Goal: Task Accomplishment & Management: Manage account settings

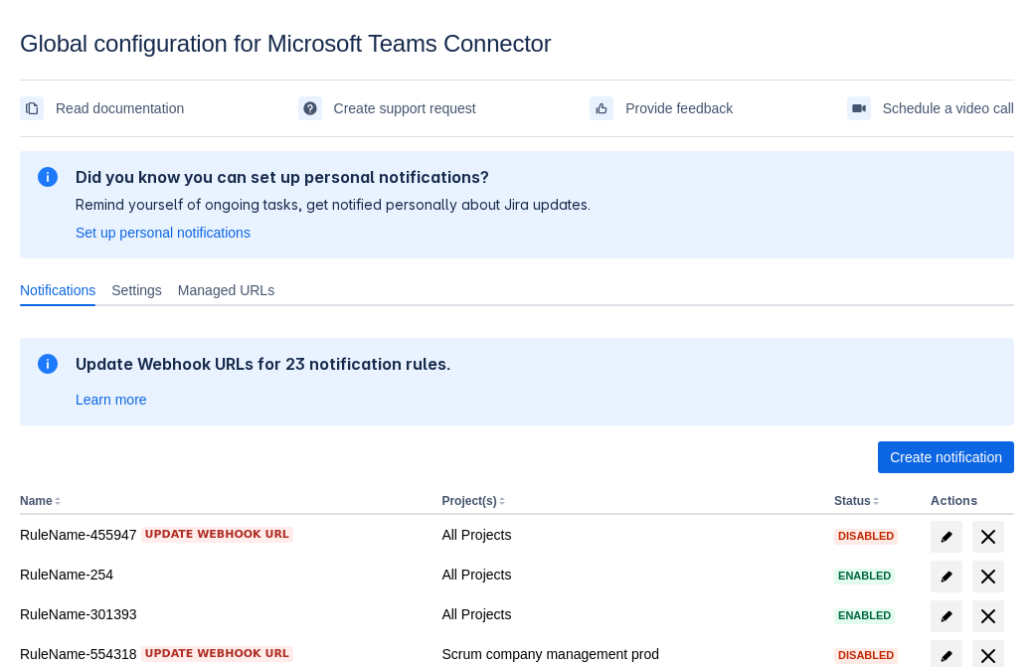
click at [945, 457] on span "Create notification" at bounding box center [946, 457] width 112 height 32
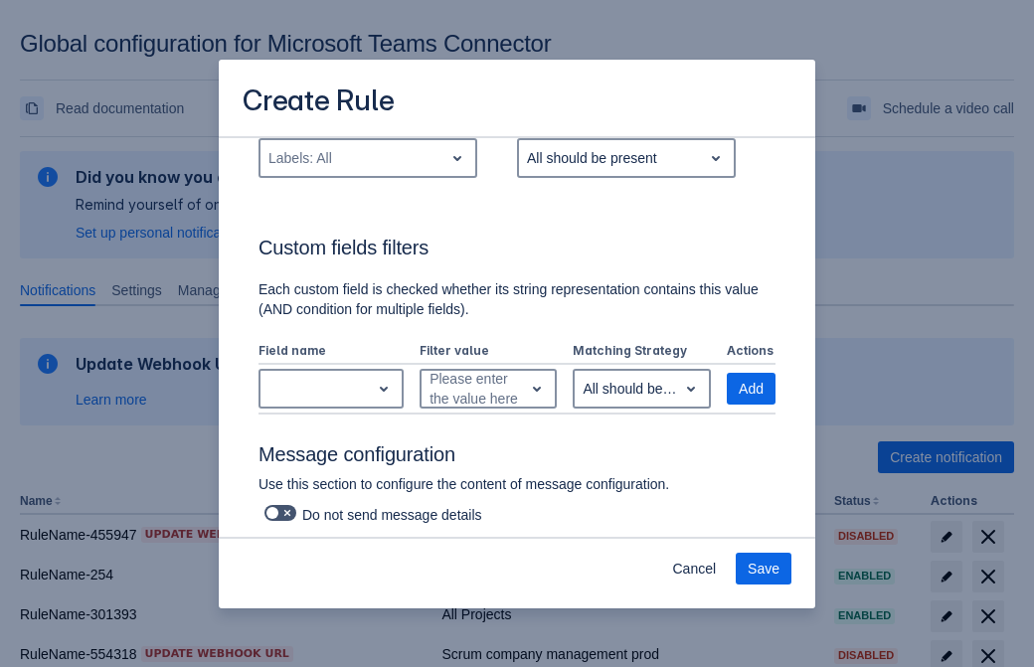
click at [367, 174] on div "Labels: All" at bounding box center [351, 158] width 183 height 32
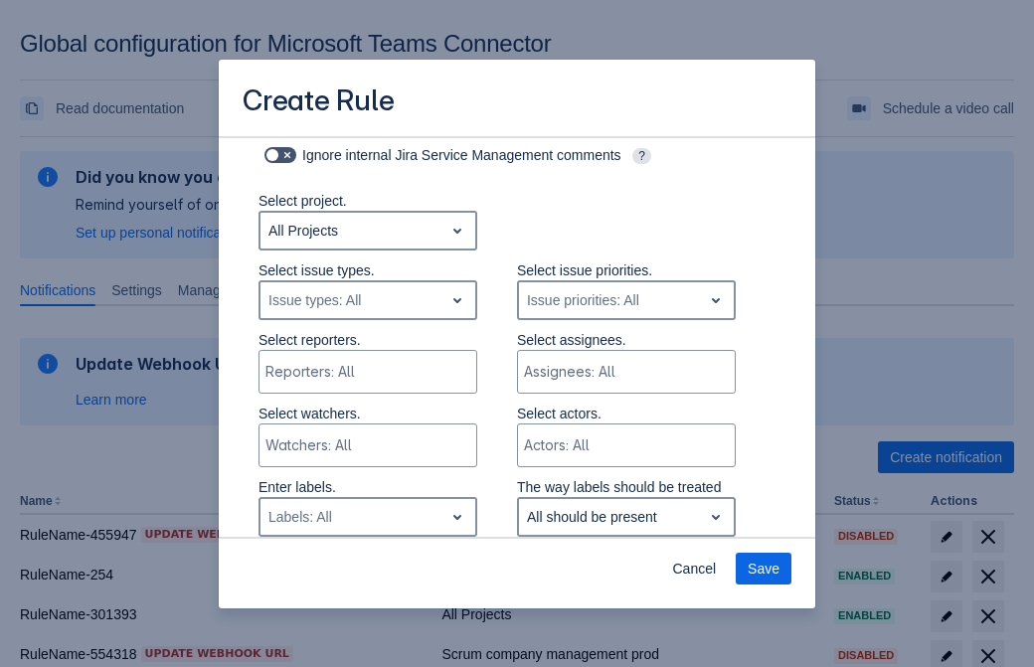
type input "763960_label"
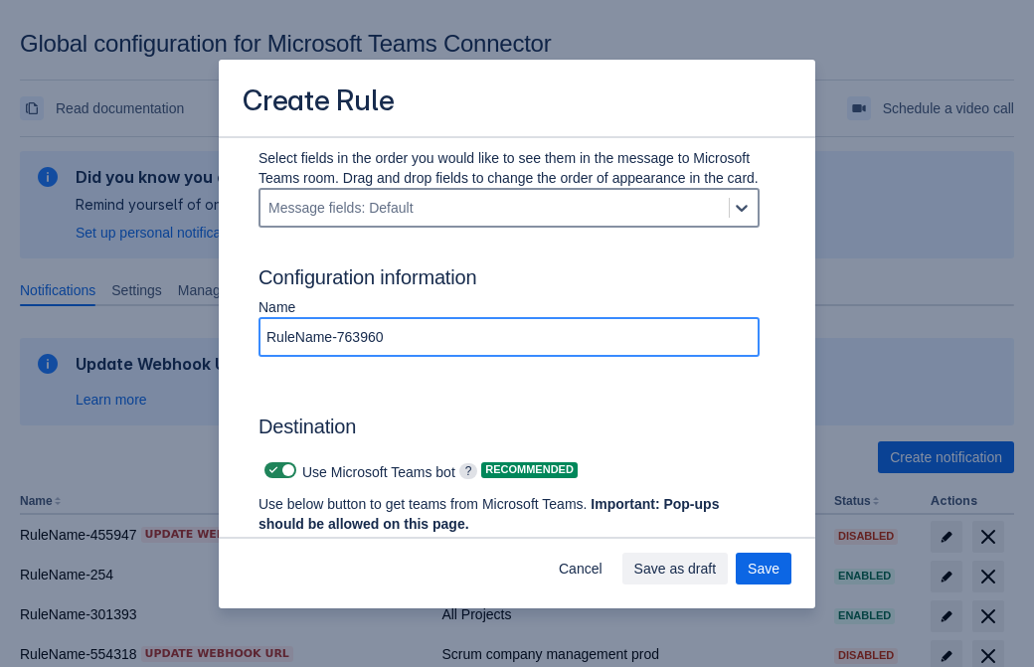
type input "RuleName-763960"
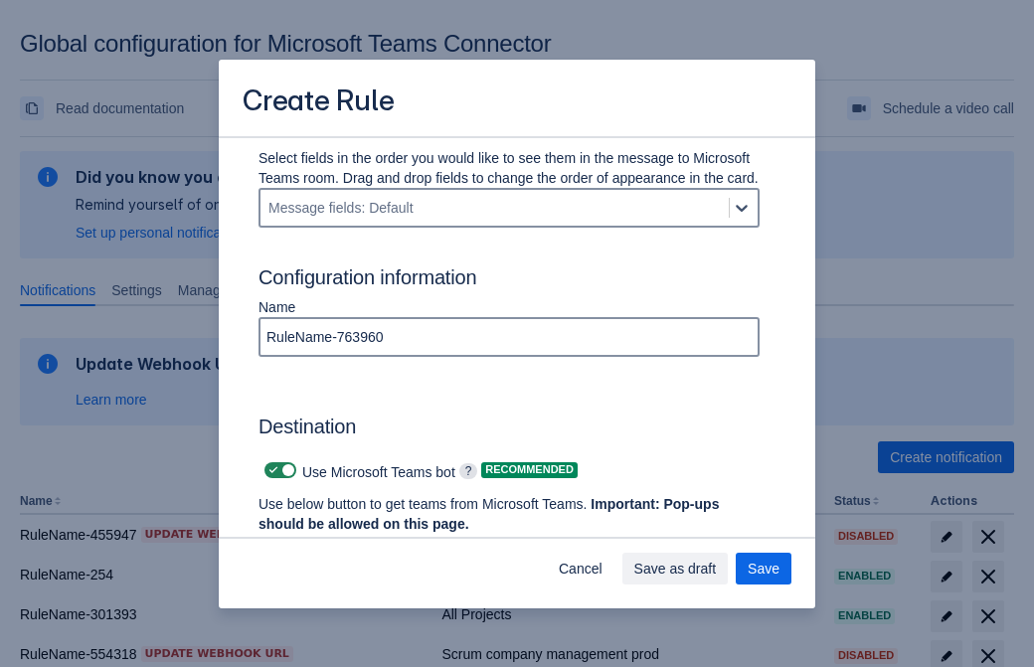
click at [270, 470] on span "Scrollable content" at bounding box center [273, 470] width 16 height 16
click at [270, 470] on input "Scrollable content" at bounding box center [270, 470] width 13 height 13
checkbox input "false"
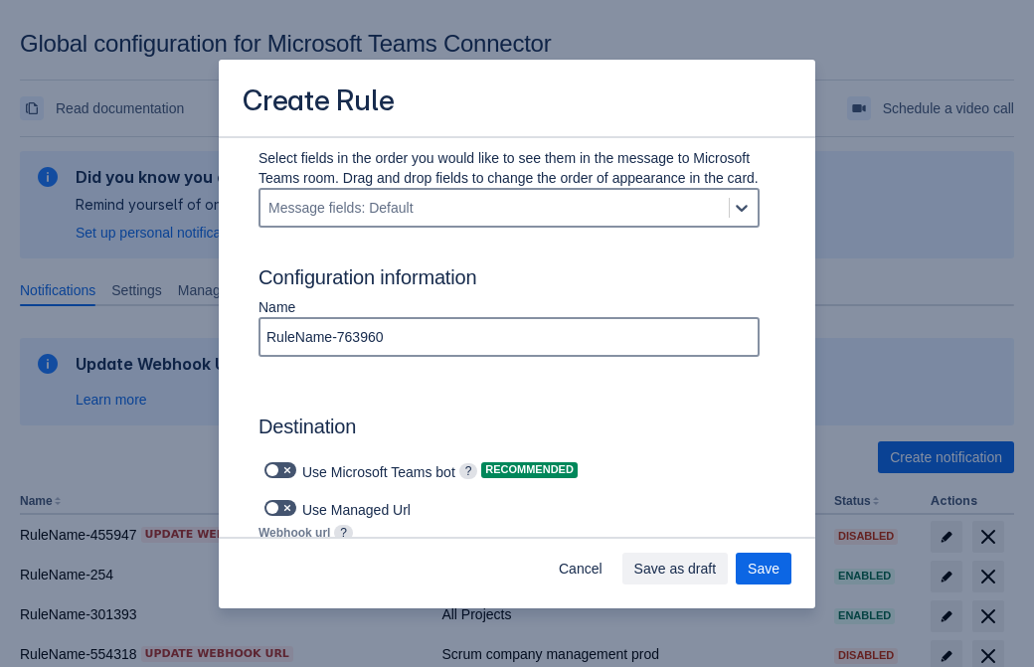
type input "https://prod-74.westus.logic.azure.com:443/workflows/f11e74d8c9ca438c8769757d73…"
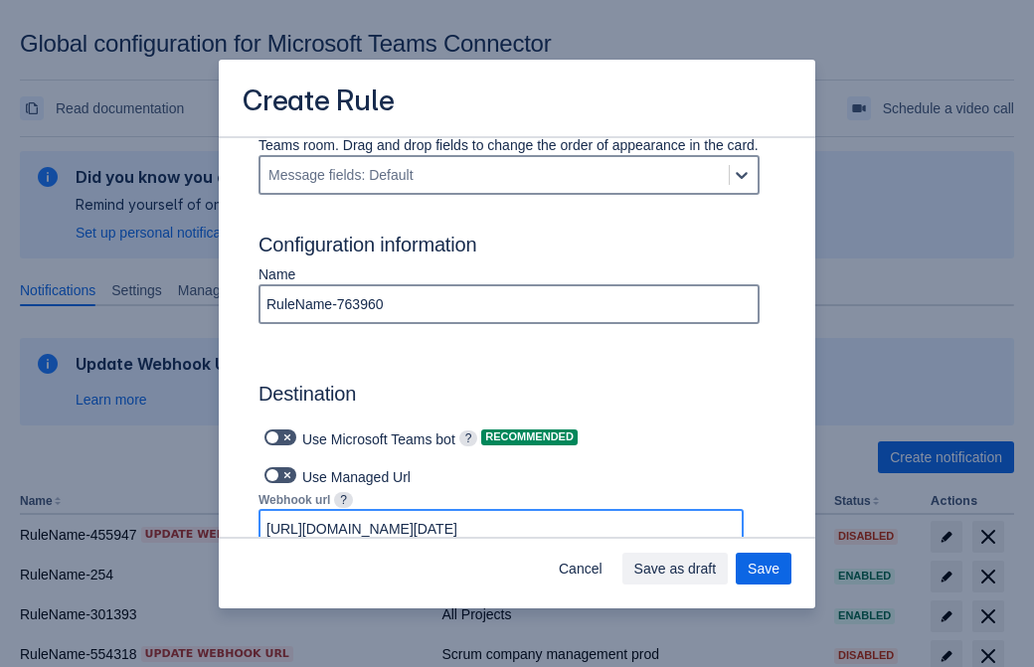
click at [717, 569] on span "Save as draft" at bounding box center [675, 569] width 82 height 32
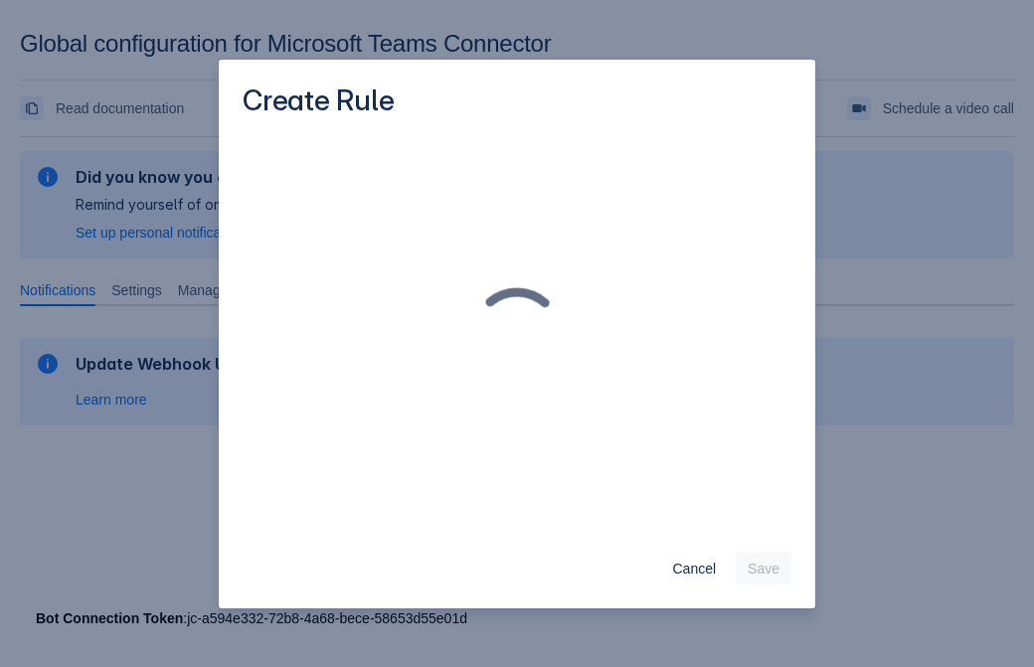
scroll to position [0, 0]
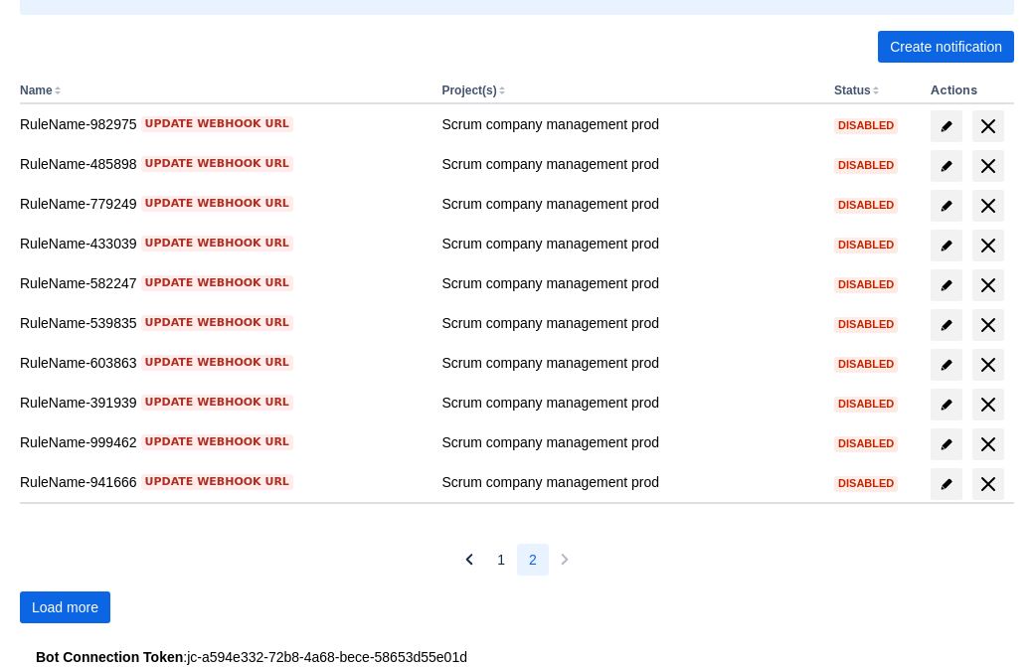
click at [65, 607] on span "Load more" at bounding box center [65, 607] width 67 height 32
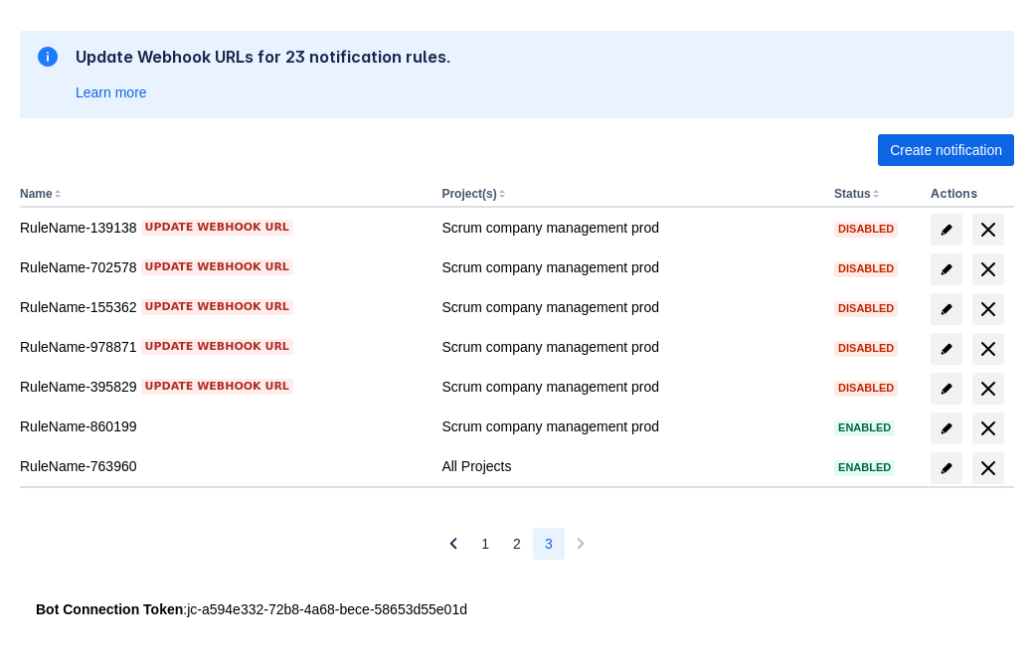
scroll to position [307, 0]
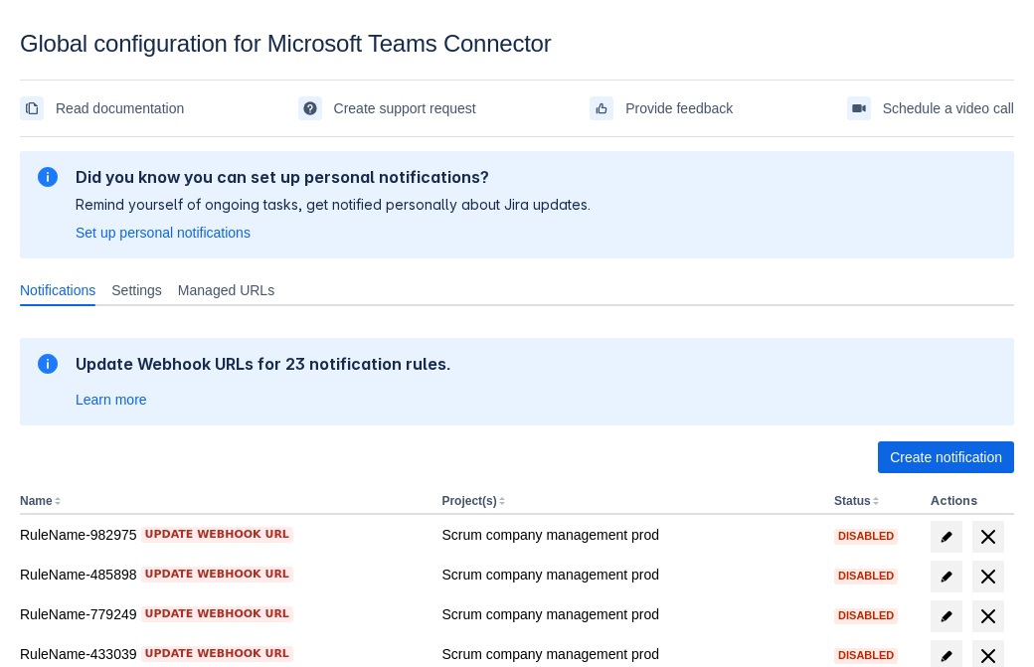
scroll to position [411, 0]
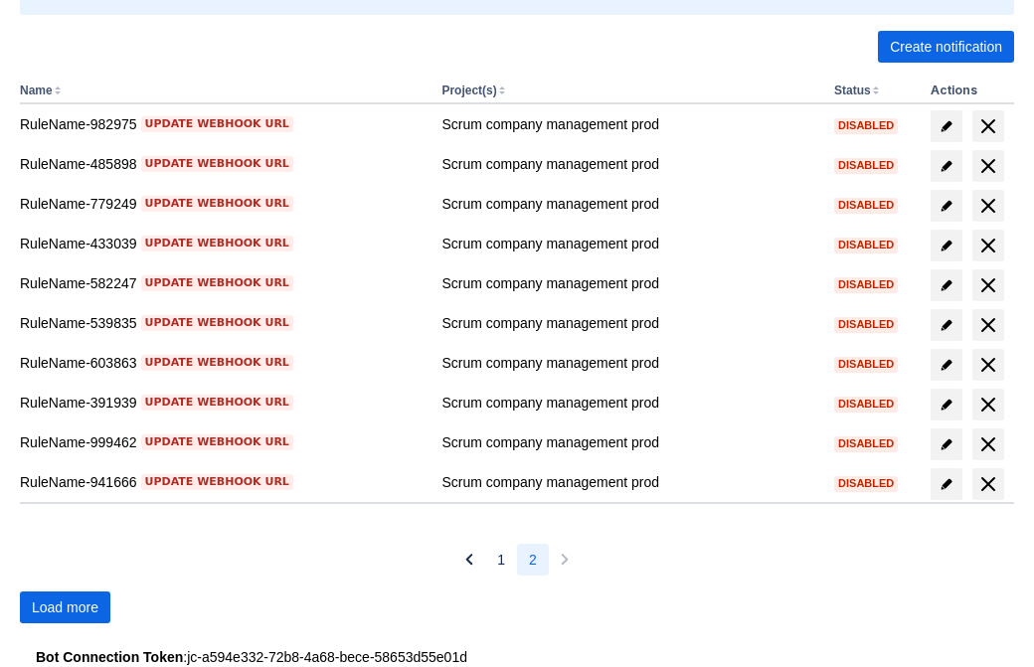
click at [65, 607] on span "Load more" at bounding box center [65, 607] width 67 height 32
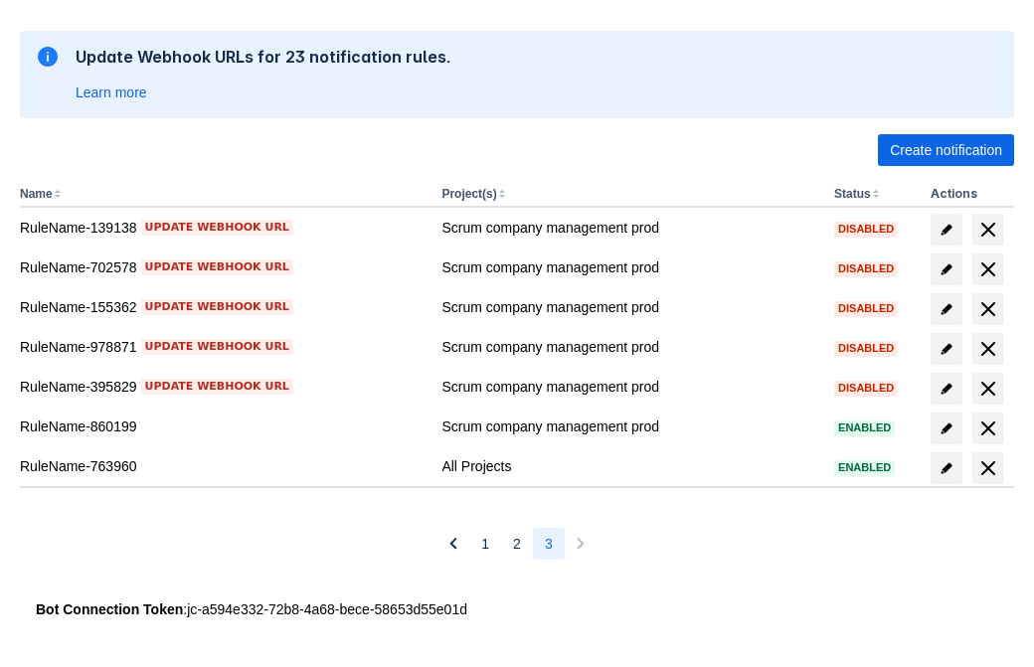
scroll to position [307, 0]
click at [987, 468] on span "delete" at bounding box center [988, 468] width 24 height 24
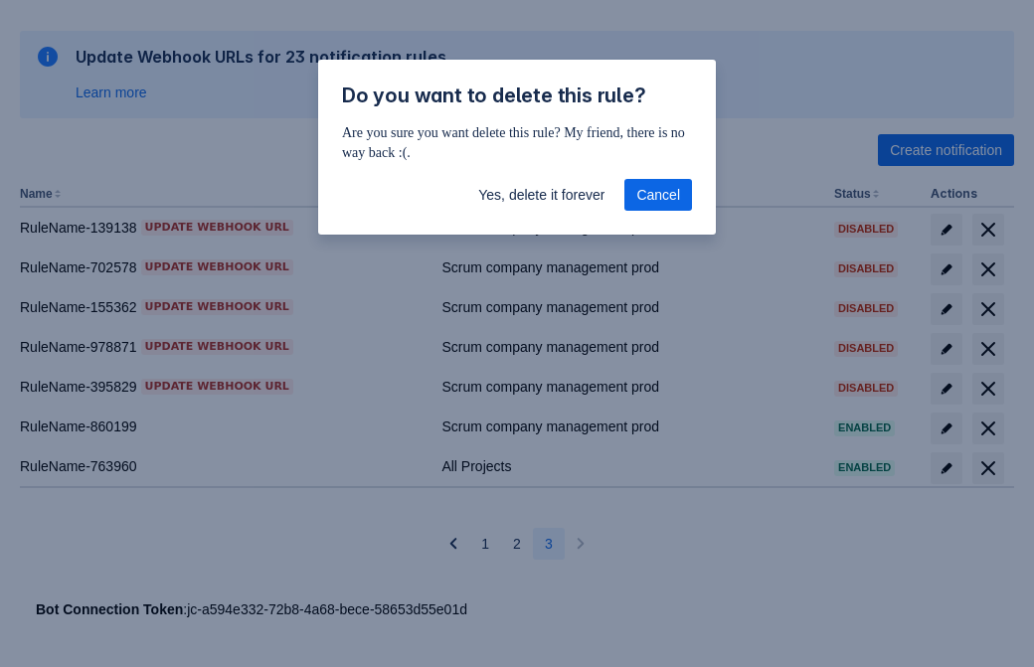
click at [541, 195] on span "Yes, delete it forever" at bounding box center [541, 195] width 126 height 32
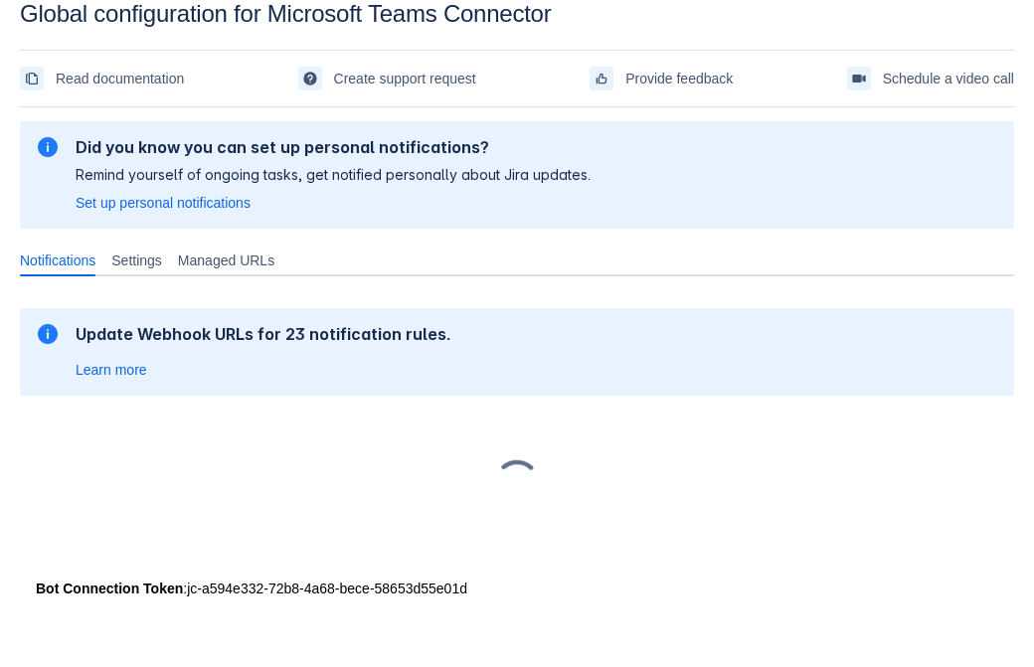
scroll to position [30, 0]
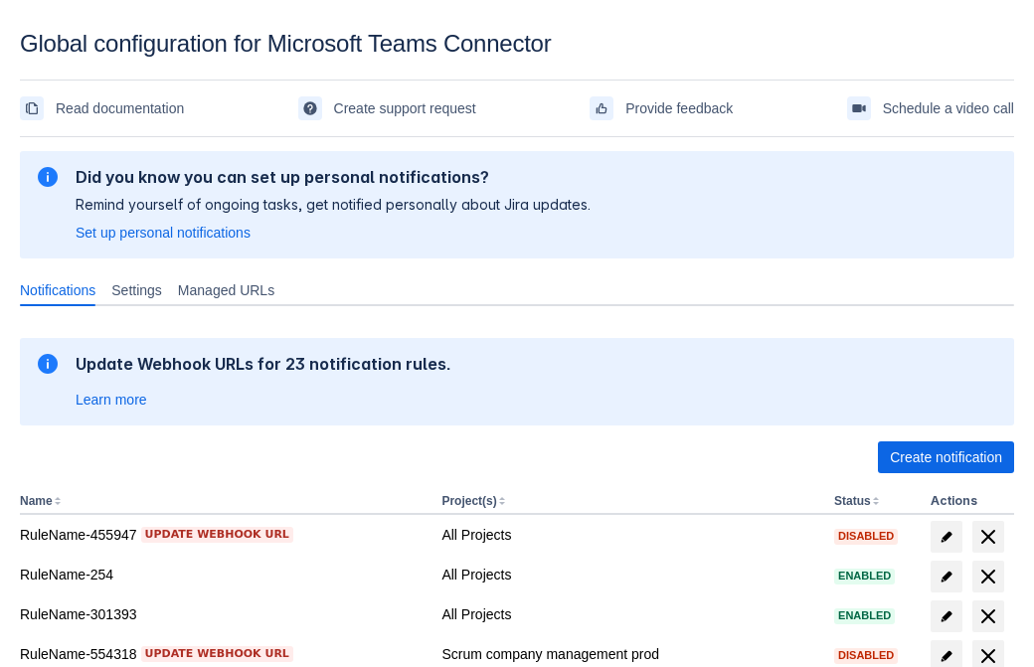
click at [945, 457] on span "Create notification" at bounding box center [946, 457] width 112 height 32
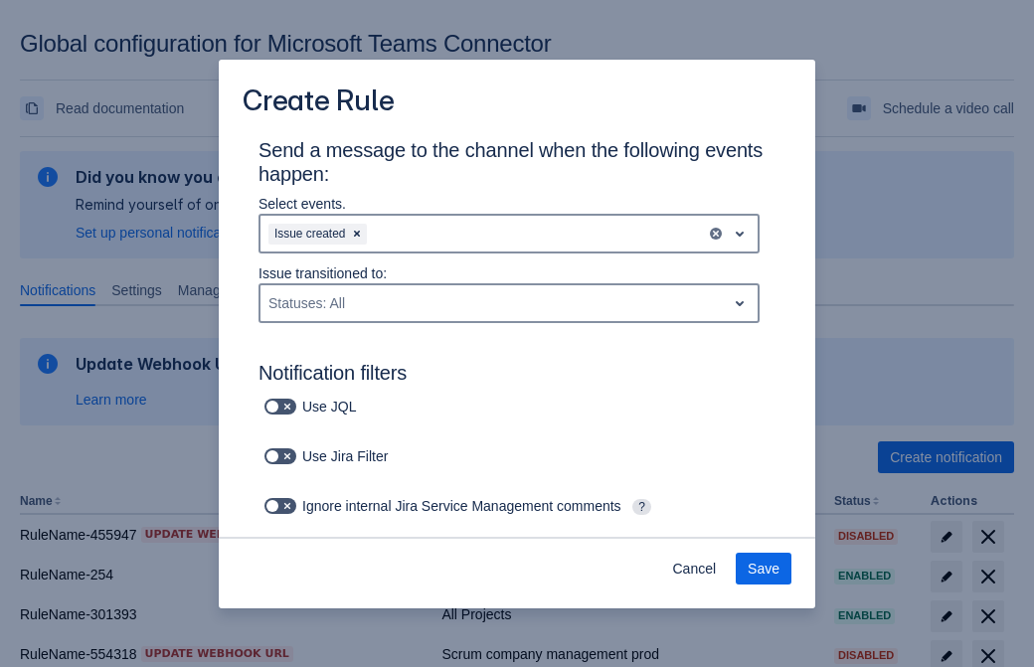
click at [509, 234] on div "Issue created" at bounding box center [482, 234] width 445 height 32
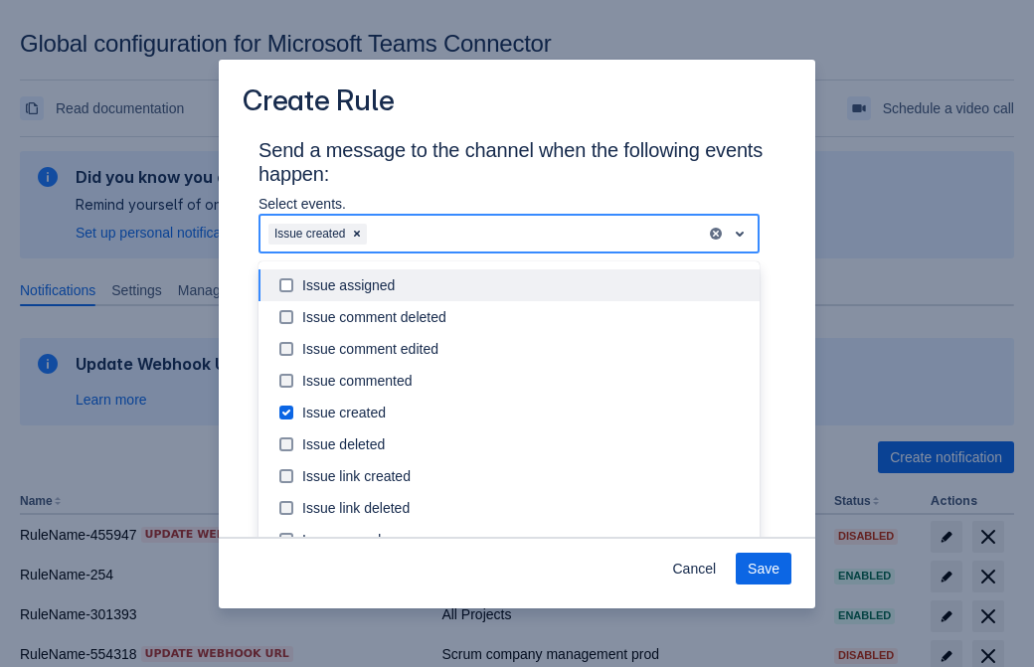
click at [525, 412] on div "Issue created" at bounding box center [524, 413] width 445 height 20
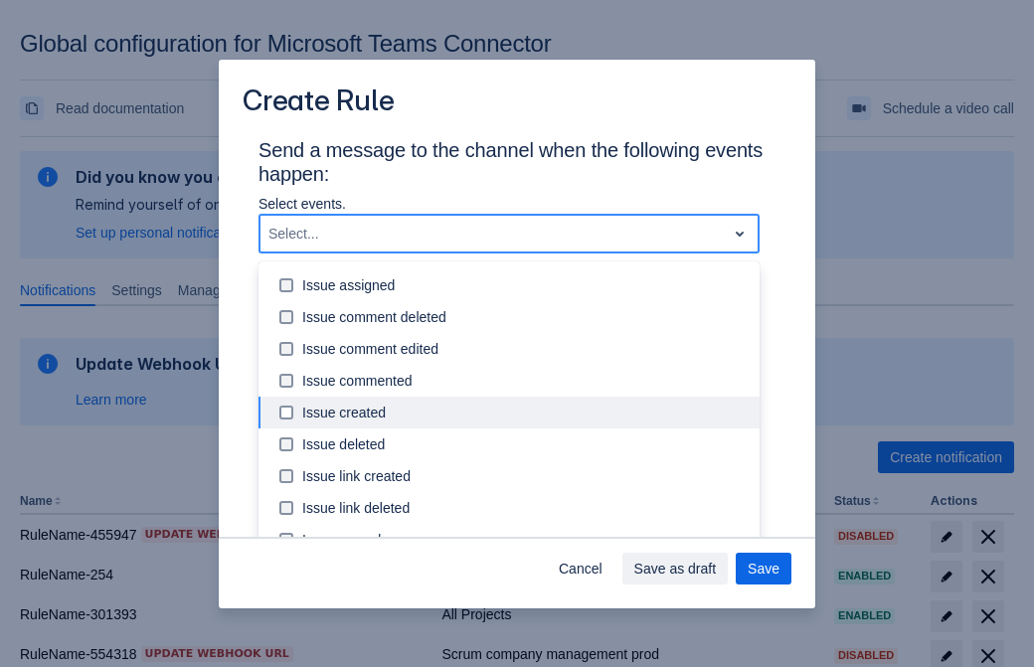
click at [525, 593] on div "Issue updated" at bounding box center [524, 603] width 445 height 20
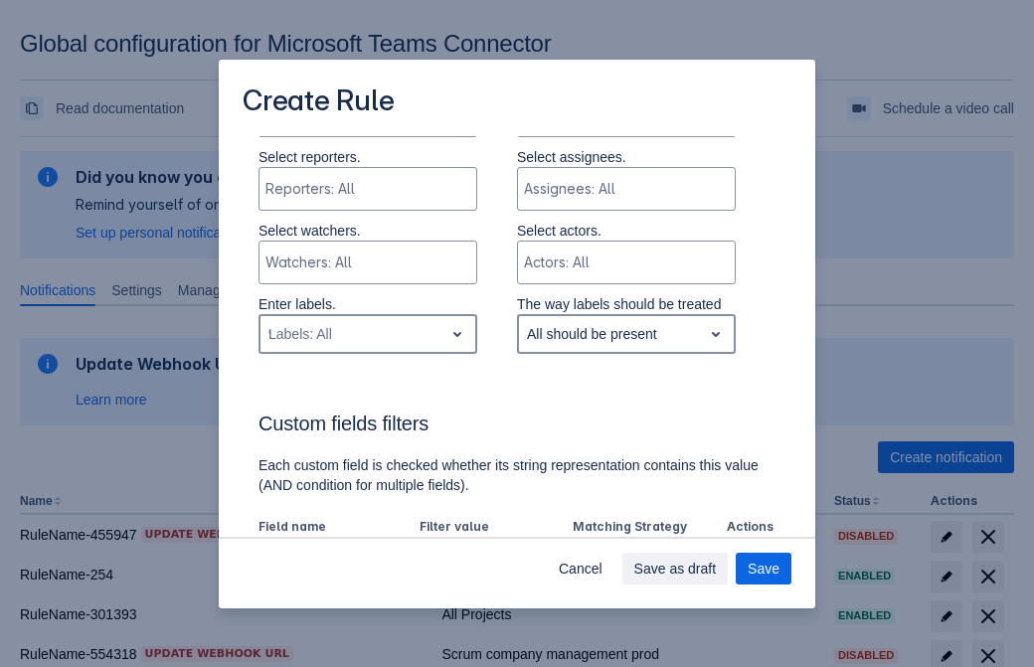
type input "98110_label"
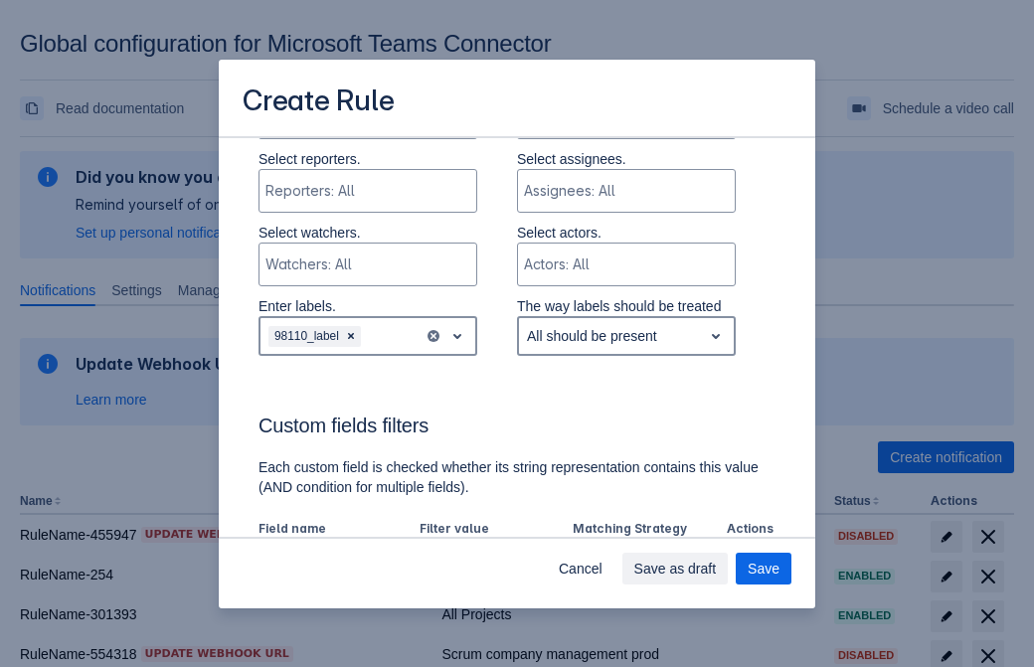
scroll to position [1143, 0]
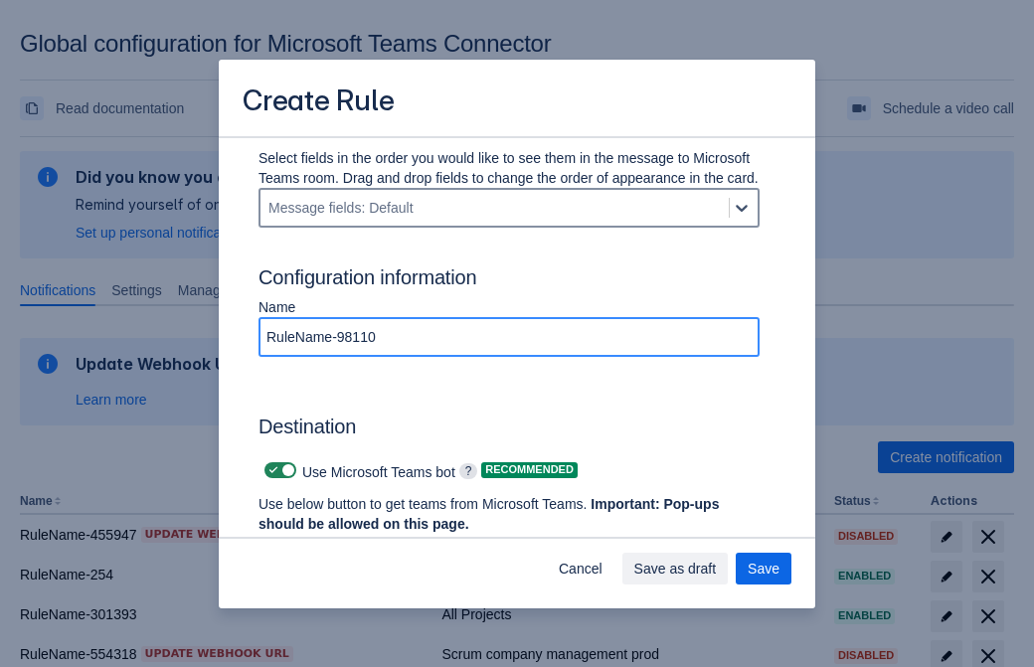
type input "RuleName-98110"
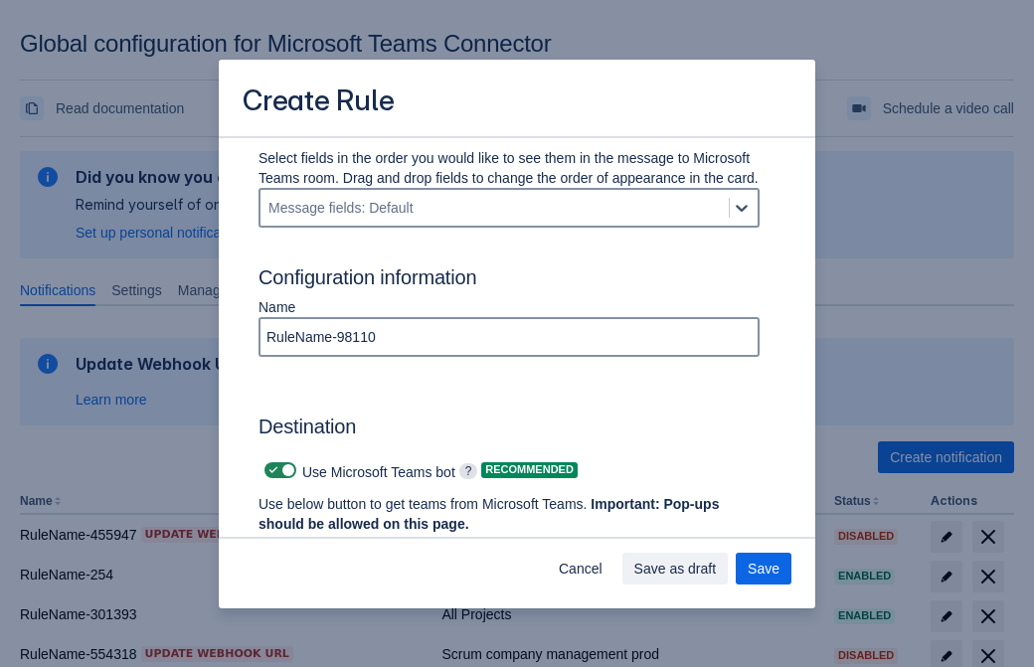
click at [270, 470] on span "Scrollable content" at bounding box center [273, 470] width 16 height 16
click at [270, 470] on input "Scrollable content" at bounding box center [270, 470] width 13 height 13
checkbox input "false"
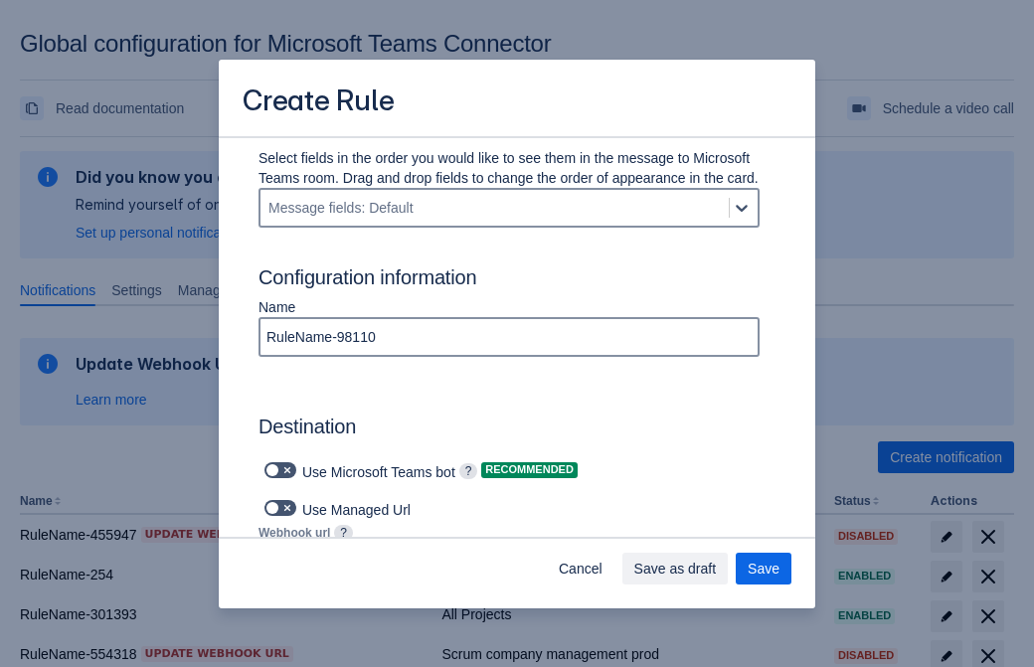
type input "[URL][DOMAIN_NAME][DATE]"
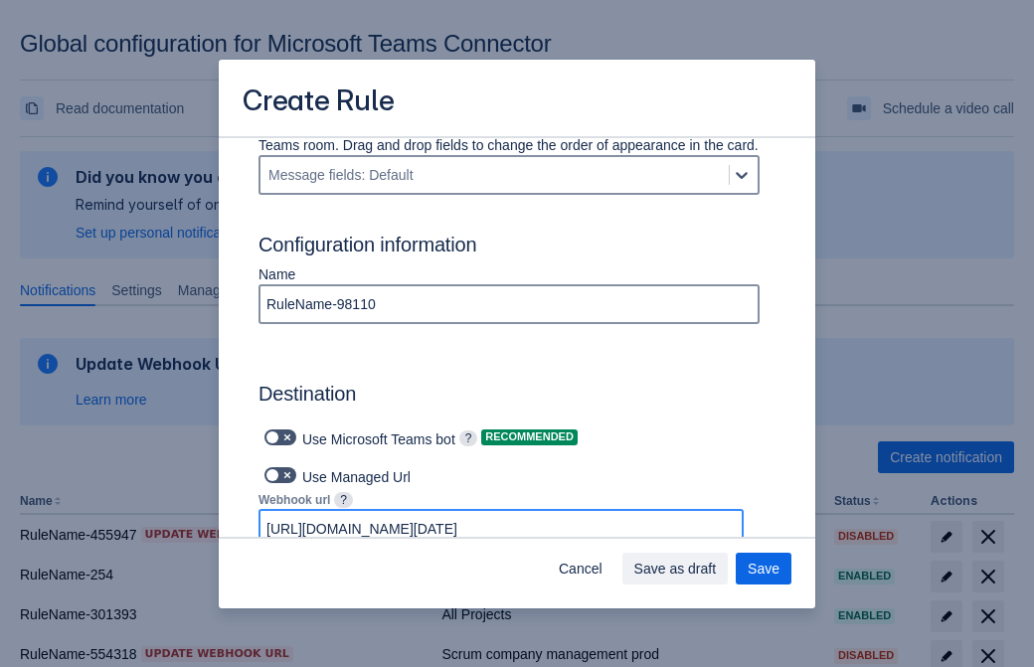
click at [717, 569] on span "Save as draft" at bounding box center [675, 569] width 82 height 32
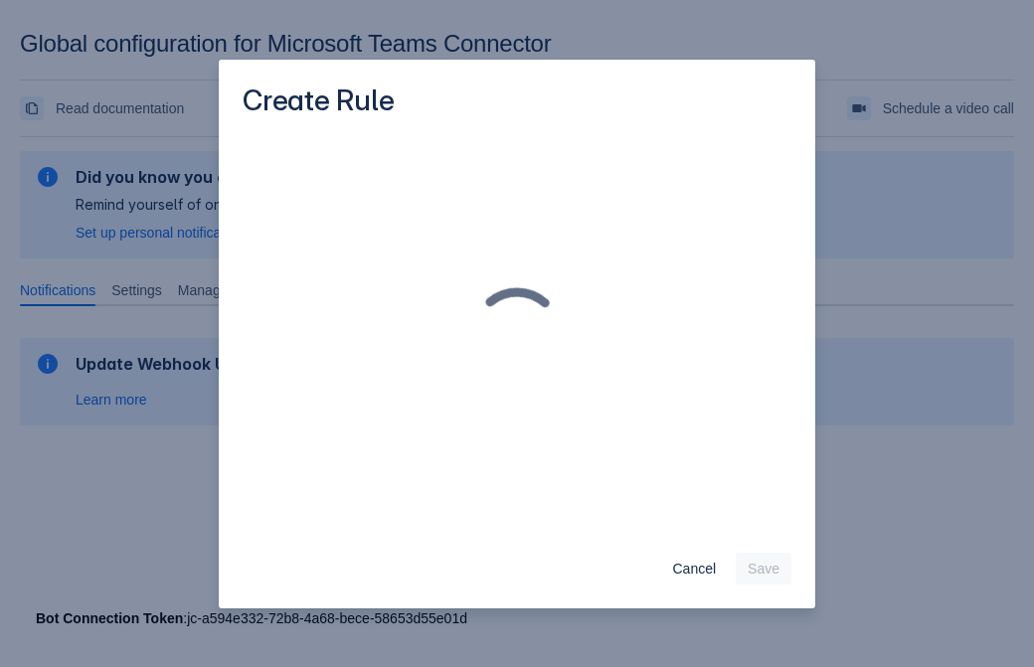
scroll to position [0, 0]
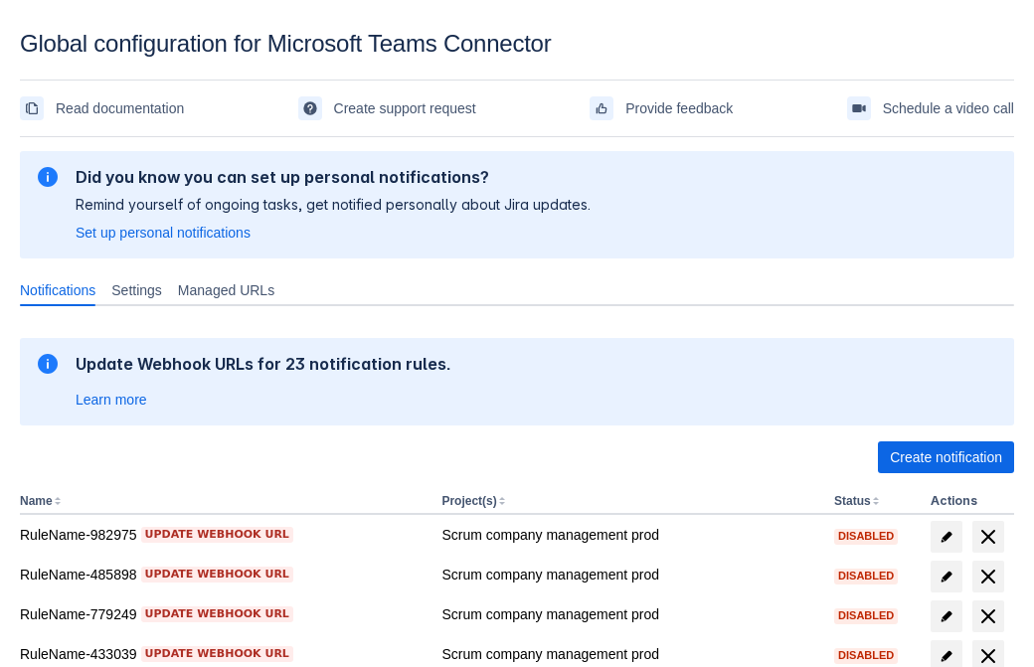
scroll to position [411, 0]
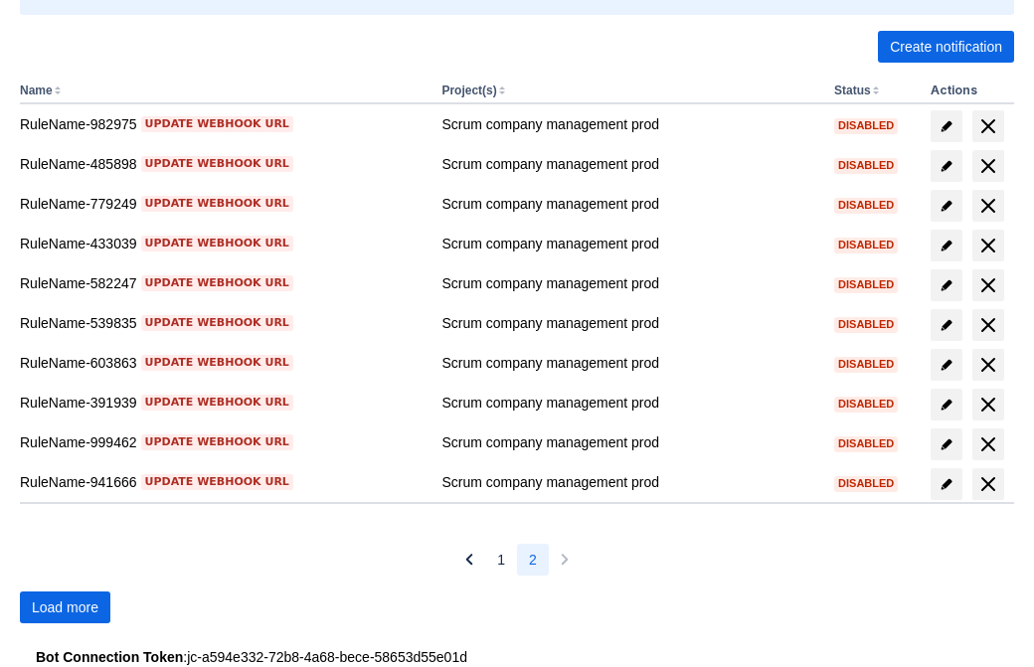
click at [65, 607] on span "Load more" at bounding box center [65, 607] width 67 height 32
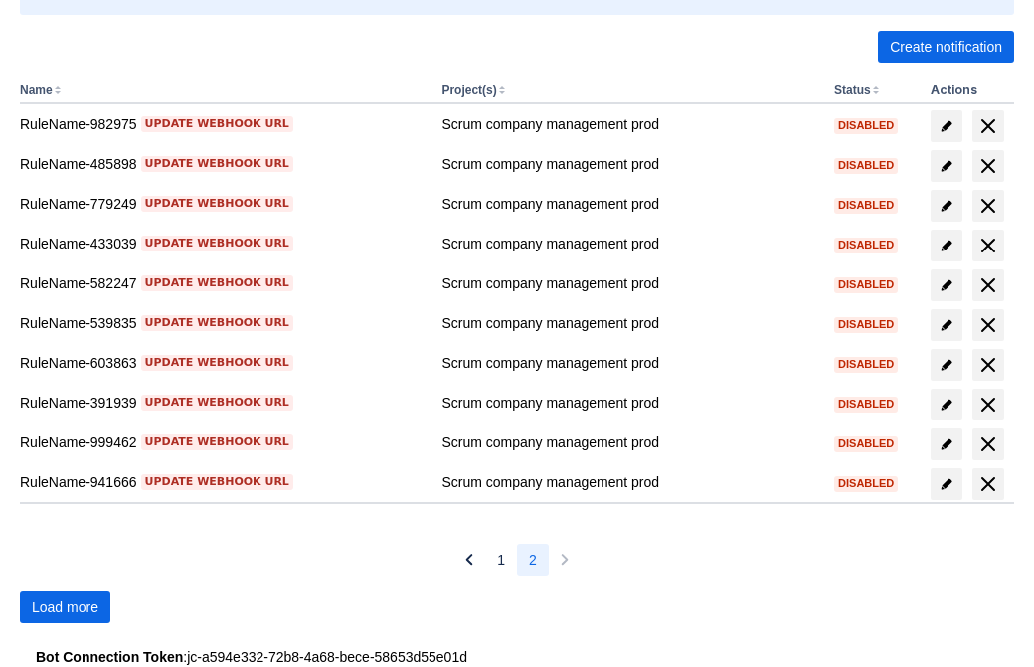
click at [65, 607] on span "Load more" at bounding box center [65, 607] width 67 height 32
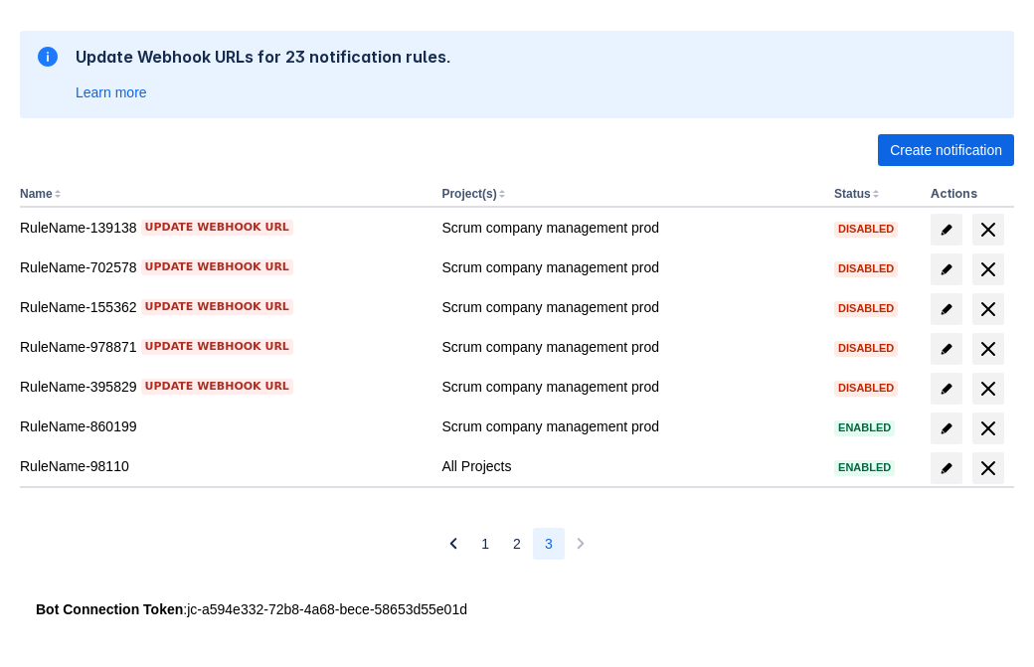
click at [987, 468] on span "delete" at bounding box center [988, 468] width 24 height 24
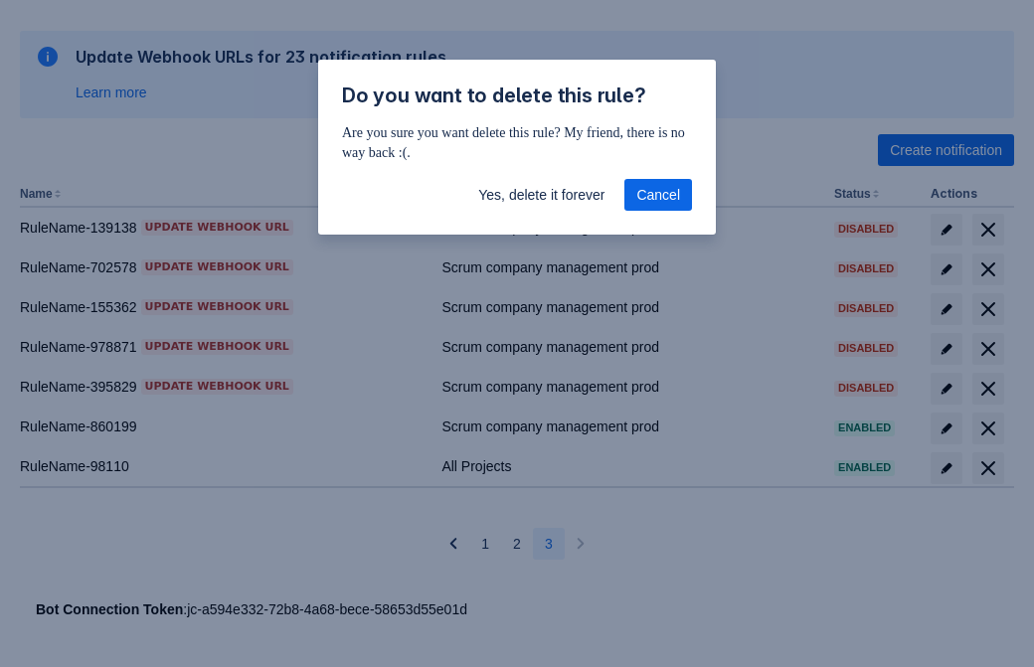
click at [541, 195] on span "Yes, delete it forever" at bounding box center [541, 195] width 126 height 32
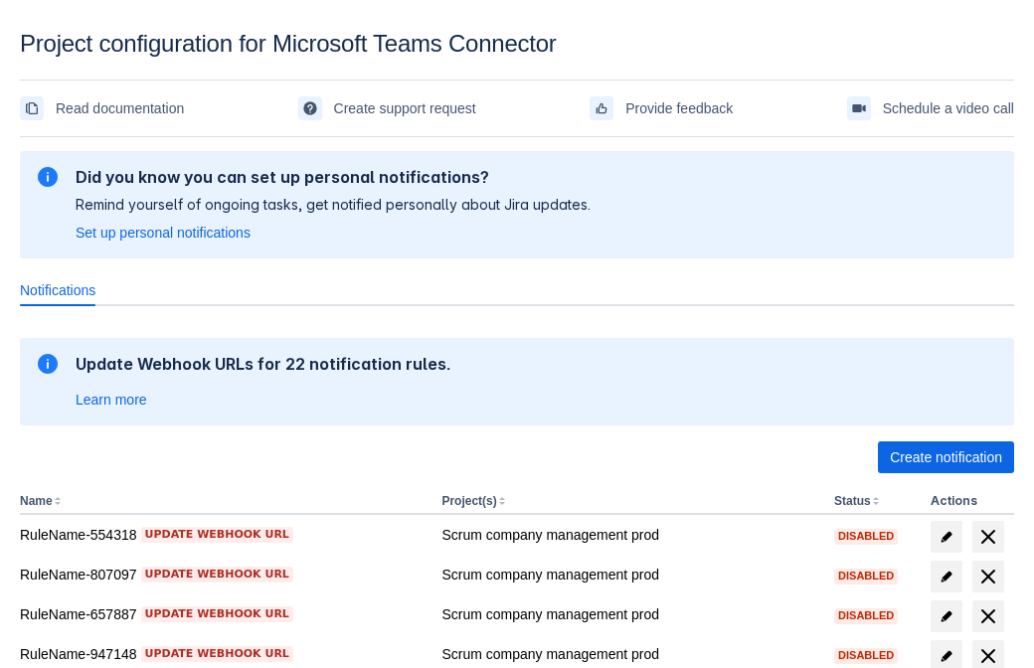
click at [945, 457] on span "Create notification" at bounding box center [946, 457] width 112 height 32
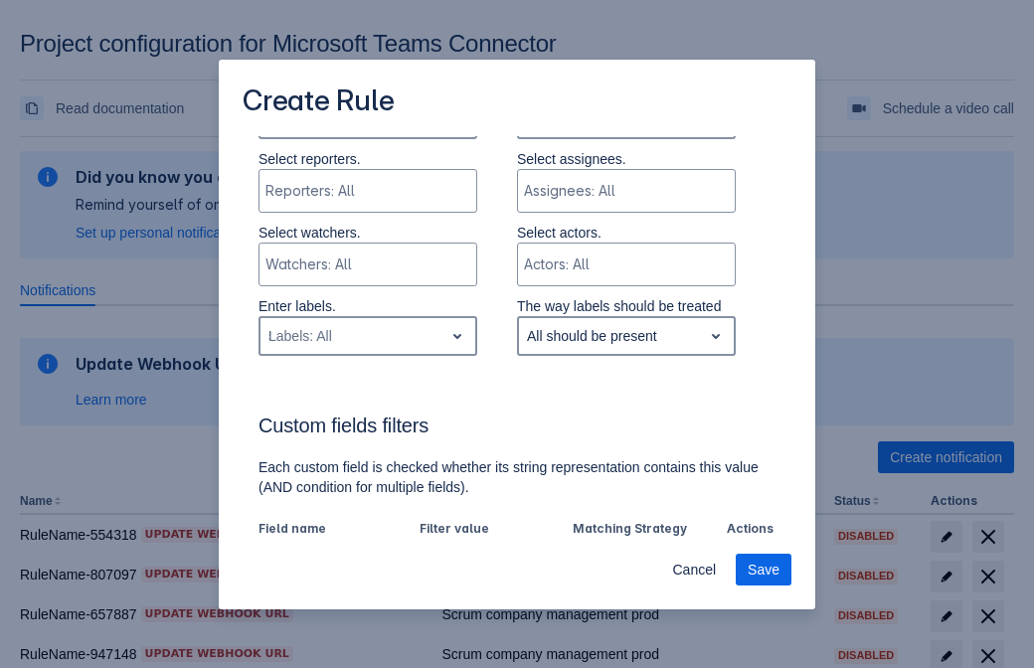
type input "555390_label"
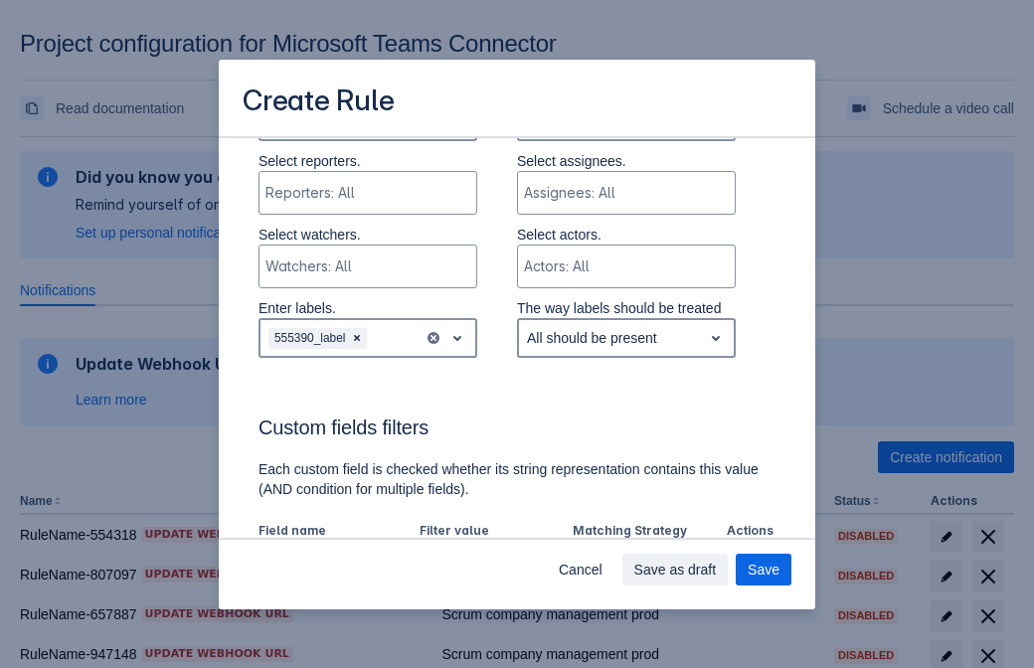
scroll to position [1072, 0]
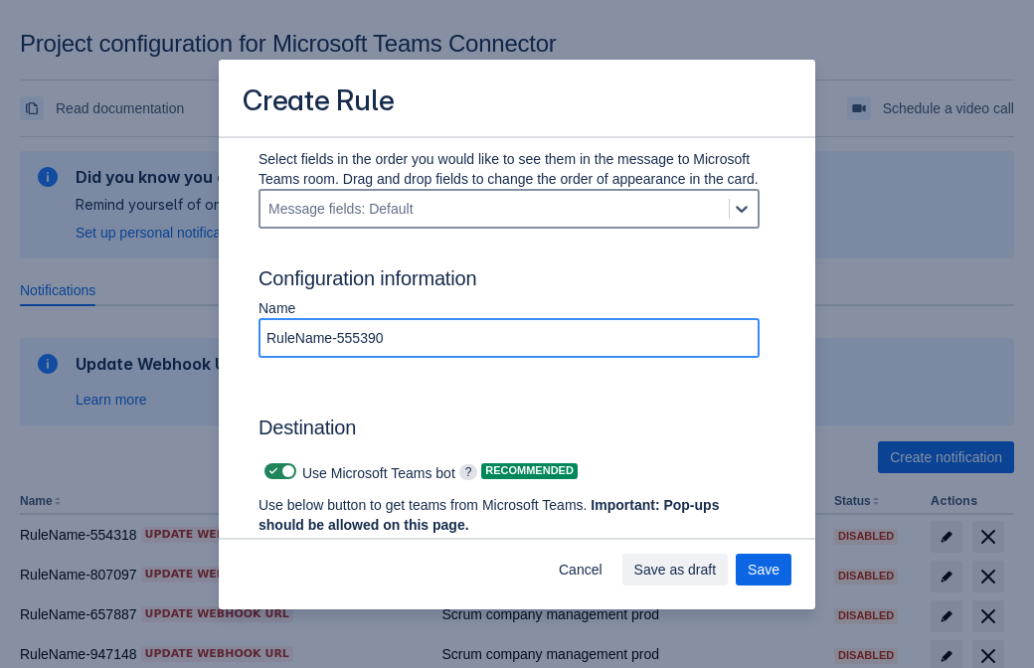
type input "RuleName-555390"
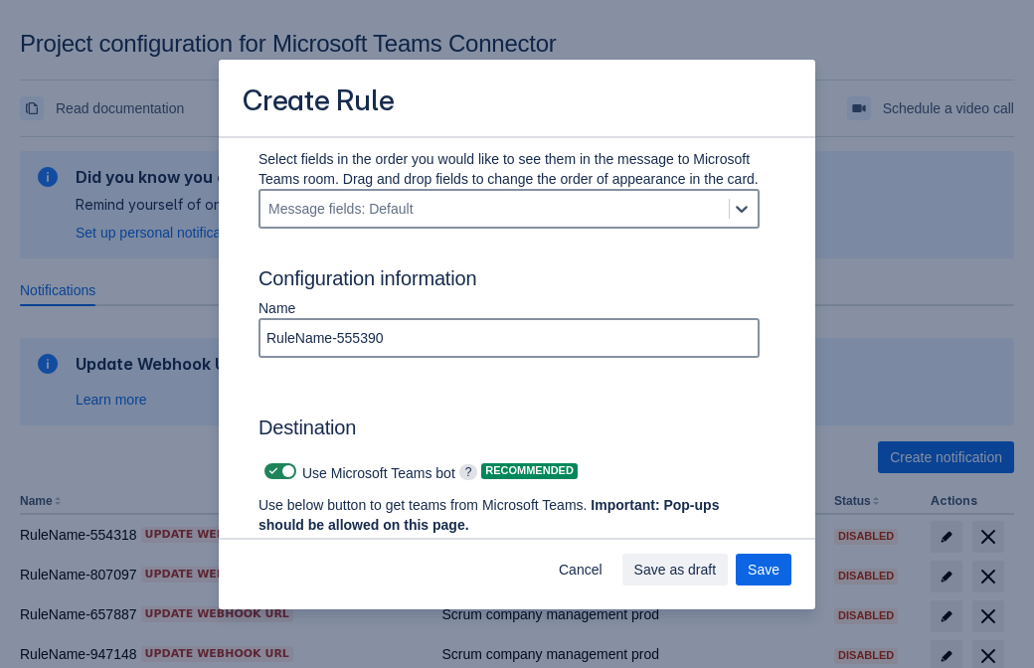
click at [270, 471] on span at bounding box center [273, 471] width 16 height 16
click at [270, 471] on input "checkbox" at bounding box center [270, 471] width 13 height 13
checkbox input "false"
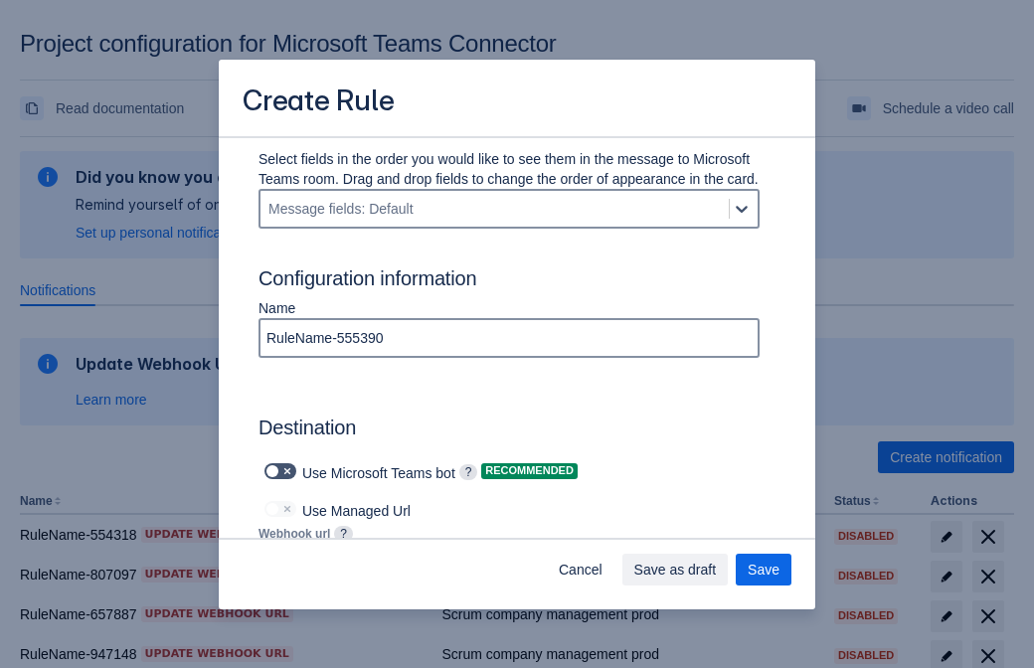
type input "https://prod-66.westus.logic.azure.com:443/workflows/8c648f5704ae4c43ad0e610244…"
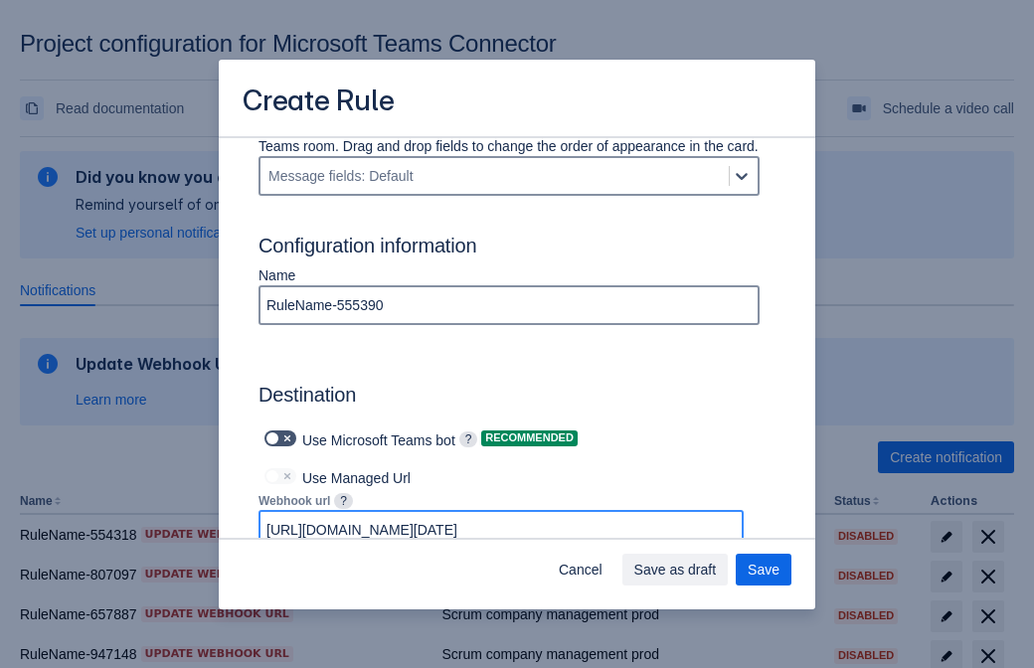
click at [717, 570] on span "Save as draft" at bounding box center [675, 570] width 82 height 32
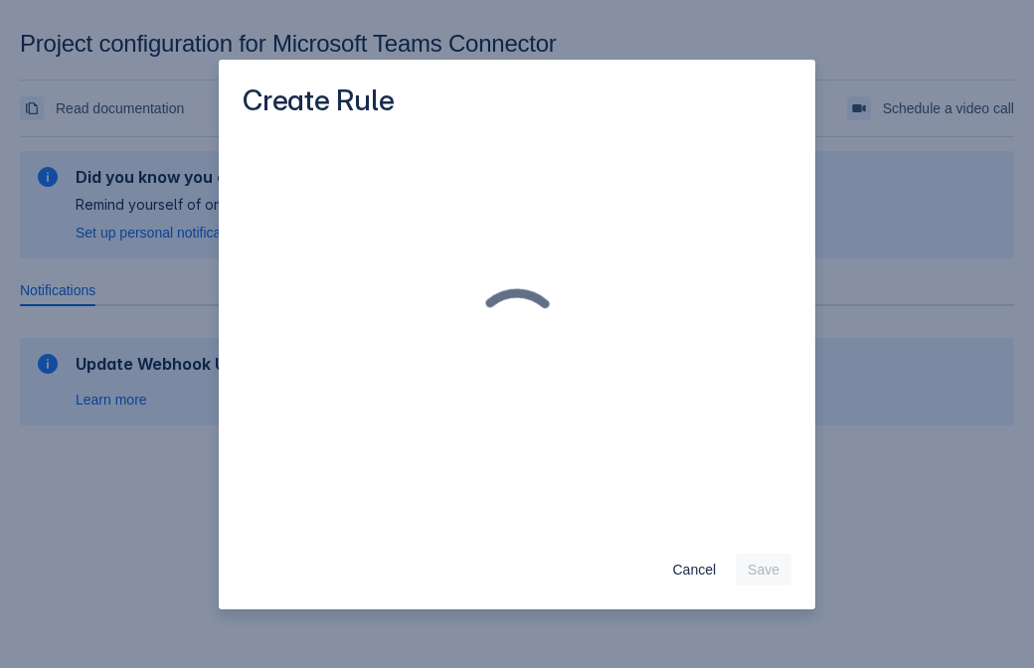
scroll to position [0, 0]
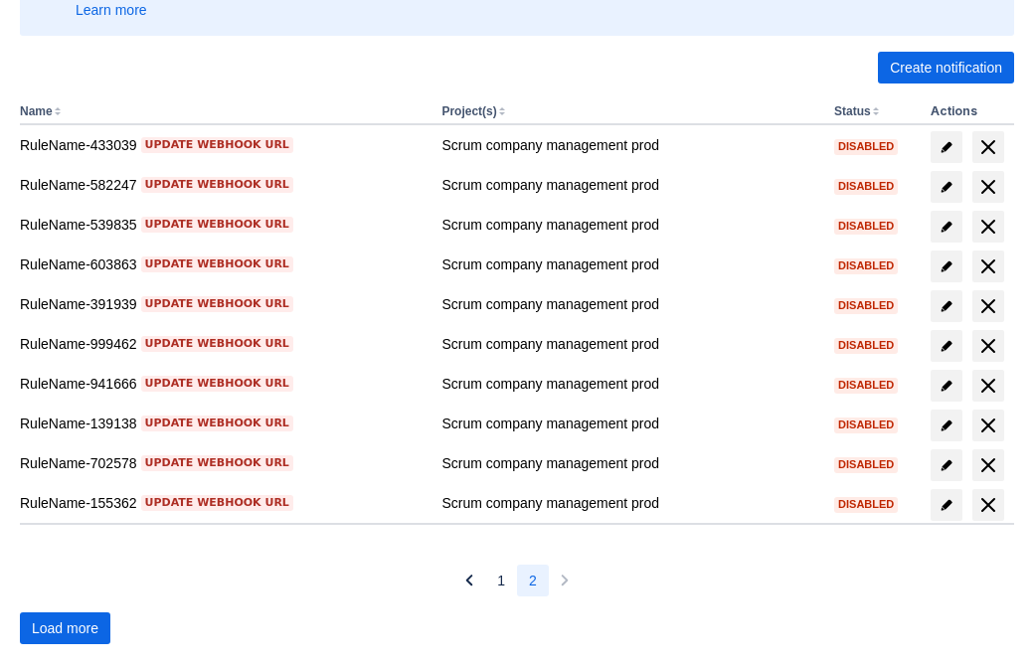
click at [65, 628] on span "Load more" at bounding box center [65, 628] width 67 height 32
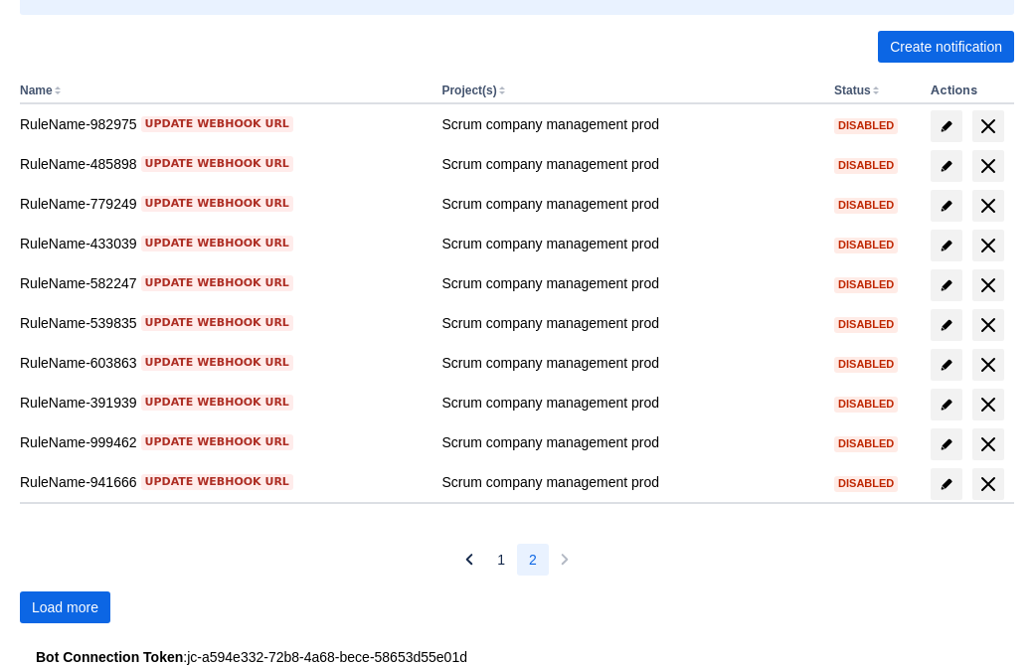
click at [65, 607] on span "Load more" at bounding box center [65, 607] width 67 height 32
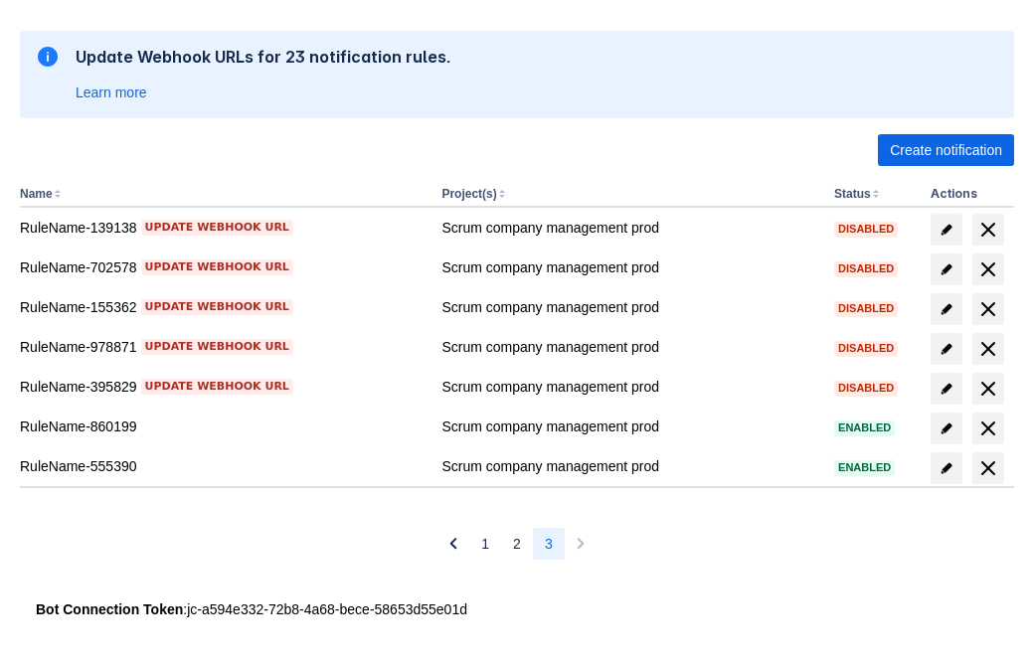
scroll to position [307, 0]
click at [987, 468] on span "delete" at bounding box center [988, 468] width 24 height 24
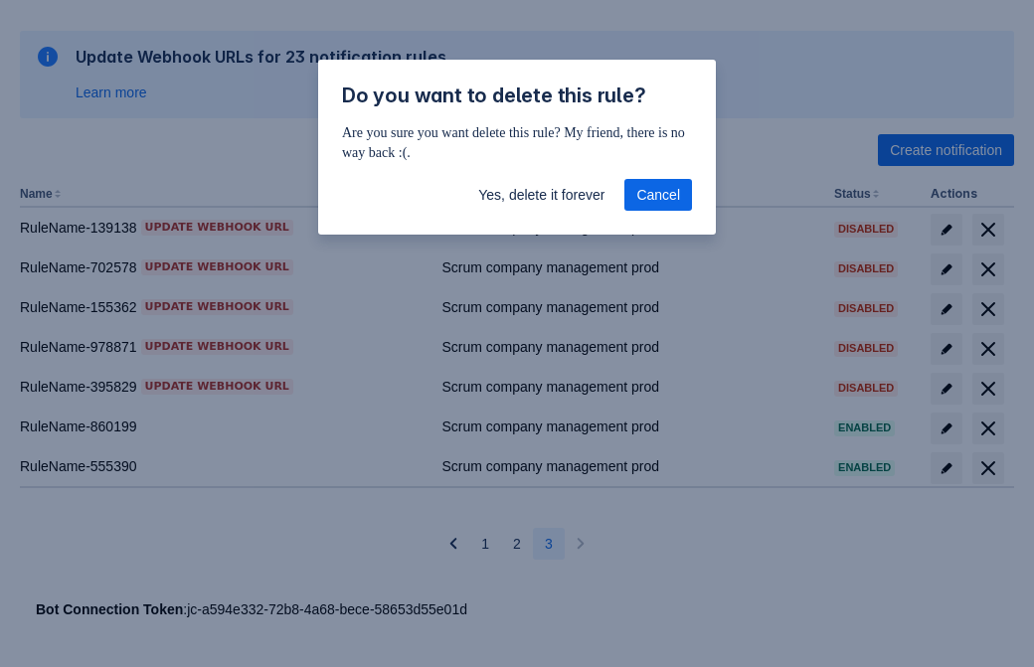
click at [541, 195] on span "Yes, delete it forever" at bounding box center [541, 195] width 126 height 32
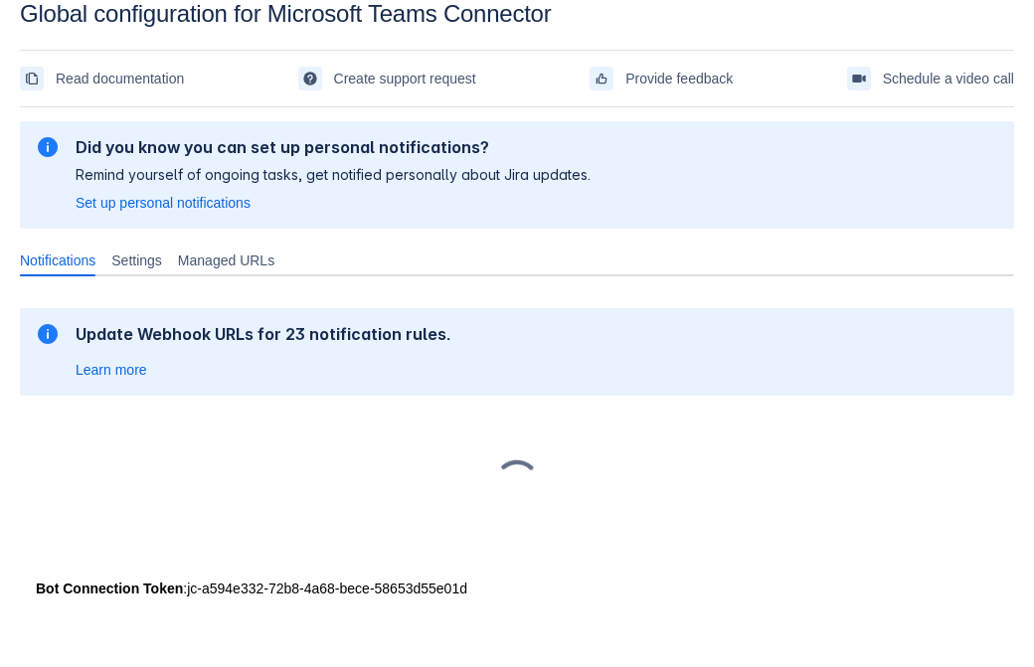
scroll to position [30, 0]
